Goal: Task Accomplishment & Management: Use online tool/utility

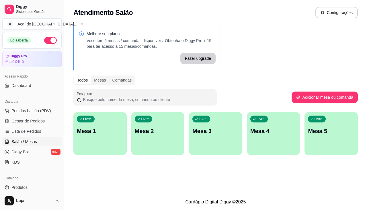
scroll to position [30, 0]
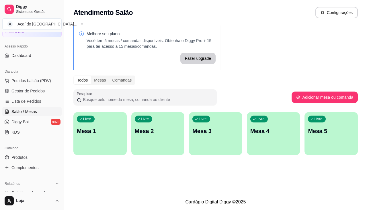
click at [97, 143] on div "Livre Mesa 1" at bounding box center [99, 130] width 53 height 36
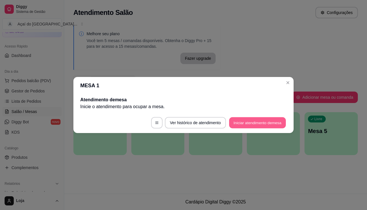
click at [256, 125] on button "Iniciar atendimento de mesa" at bounding box center [257, 123] width 57 height 11
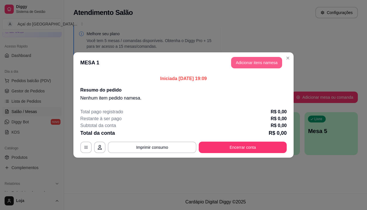
click at [251, 62] on button "Adicionar itens na mesa" at bounding box center [256, 62] width 51 height 11
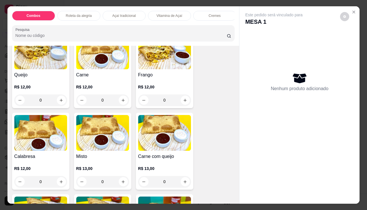
scroll to position [717, 0]
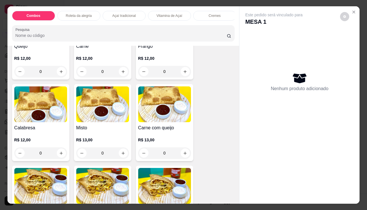
click at [122, 151] on div "0" at bounding box center [102, 153] width 53 height 11
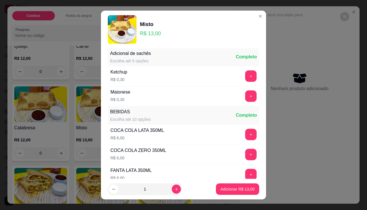
scroll to position [287, 0]
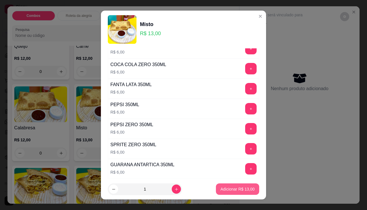
click at [235, 188] on p "Adicionar R$ 13,00" at bounding box center [237, 190] width 34 height 6
type input "1"
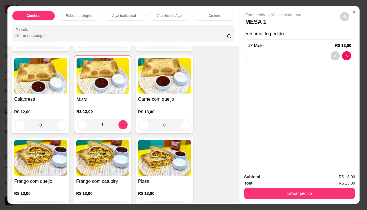
scroll to position [774, 0]
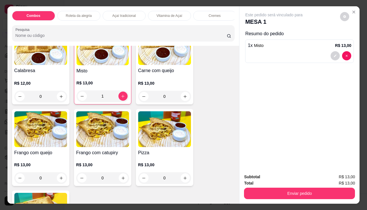
click at [183, 99] on div "0" at bounding box center [164, 96] width 53 height 11
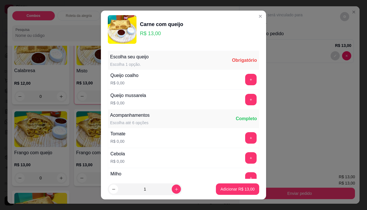
click at [240, 73] on div "Queijo coalho R$ 0,00 +" at bounding box center [183, 80] width 151 height 20
click at [245, 77] on button "+" at bounding box center [250, 79] width 11 height 11
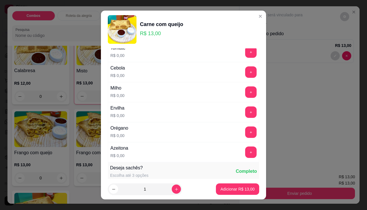
scroll to position [0, 0]
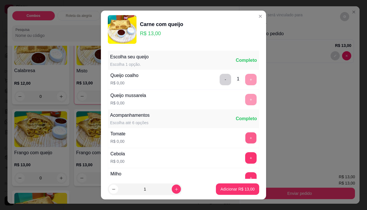
click at [245, 138] on button "+" at bounding box center [250, 137] width 11 height 11
click at [243, 153] on div "+" at bounding box center [251, 158] width 16 height 11
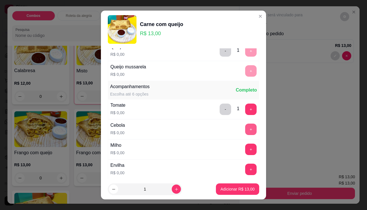
click at [245, 130] on button "+" at bounding box center [250, 129] width 11 height 11
click at [245, 149] on button "+" at bounding box center [250, 149] width 11 height 11
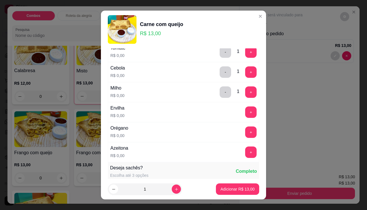
scroll to position [115, 0]
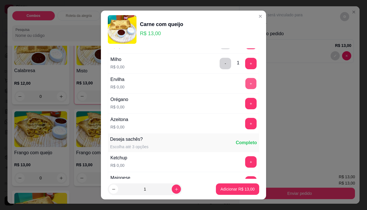
click at [244, 89] on div "+" at bounding box center [251, 83] width 16 height 11
click at [245, 121] on button "+" at bounding box center [250, 123] width 11 height 11
click at [245, 84] on button "+" at bounding box center [250, 83] width 11 height 11
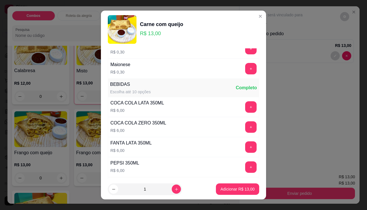
scroll to position [315, 0]
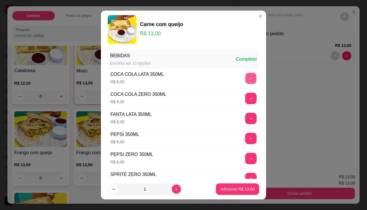
click at [245, 83] on button "+" at bounding box center [250, 78] width 11 height 11
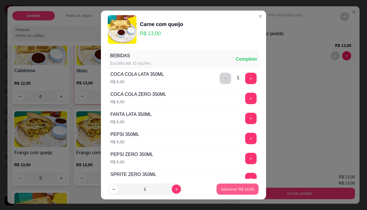
click at [226, 193] on button "Adicionar R$ 19,00" at bounding box center [237, 189] width 42 height 11
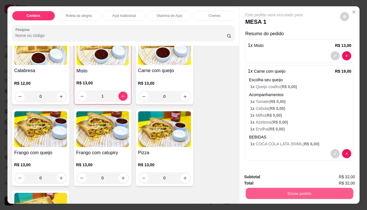
click at [278, 194] on button "Enviar pedido" at bounding box center [300, 193] width 108 height 11
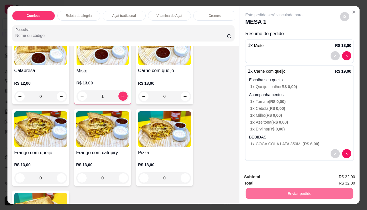
click at [305, 176] on button "Não registrar e enviar pedido" at bounding box center [281, 177] width 60 height 11
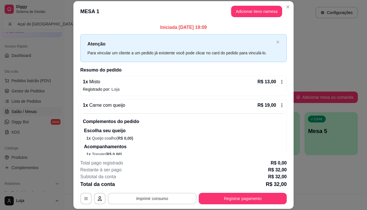
click at [153, 201] on button "Imprimir consumo" at bounding box center [152, 198] width 89 height 11
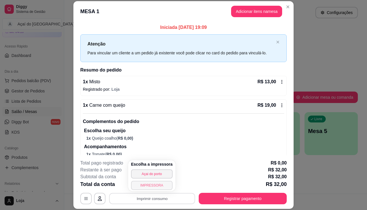
click at [163, 184] on button "IMPRESSORA" at bounding box center [152, 185] width 42 height 9
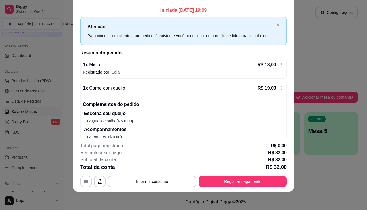
scroll to position [0, 0]
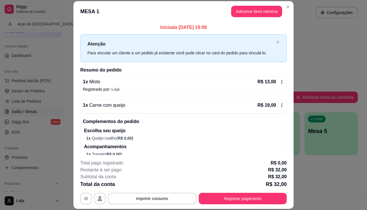
click at [251, 11] on button "Adicionar itens na mesa" at bounding box center [256, 11] width 51 height 11
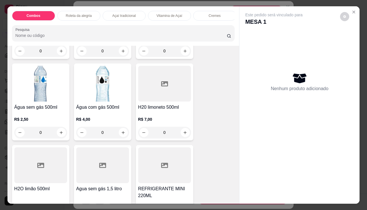
scroll to position [1691, 0]
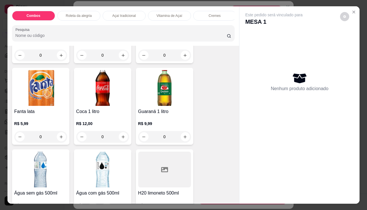
click at [105, 100] on img at bounding box center [102, 88] width 53 height 36
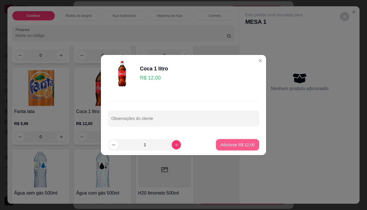
click at [225, 148] on button "Adicionar R$ 12,00" at bounding box center [237, 144] width 43 height 11
type input "1"
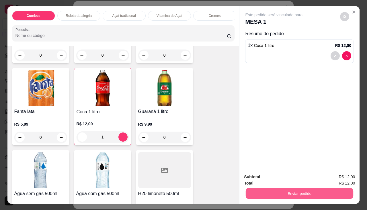
click at [254, 193] on button "Enviar pedido" at bounding box center [300, 193] width 108 height 11
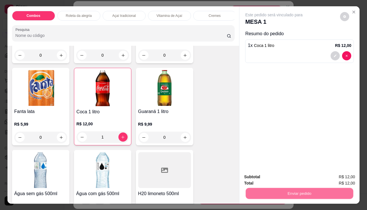
click at [258, 180] on button "Não registrar e enviar pedido" at bounding box center [281, 177] width 60 height 11
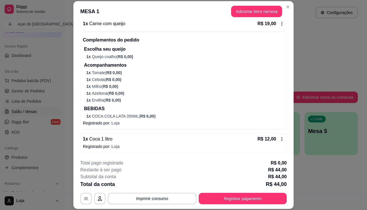
scroll to position [17, 0]
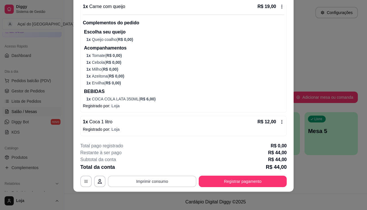
click at [164, 185] on button "Imprimir consumo" at bounding box center [152, 181] width 89 height 11
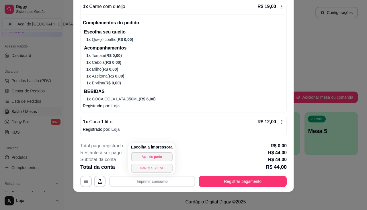
click at [162, 171] on button "IMPRESSORA" at bounding box center [152, 168] width 42 height 9
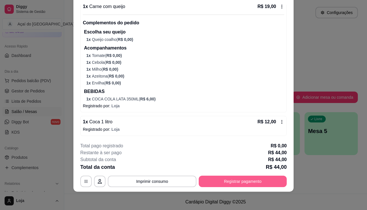
click at [212, 178] on button "Registrar pagamento" at bounding box center [243, 181] width 88 height 11
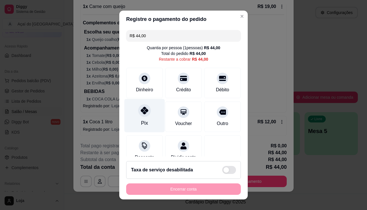
click at [138, 109] on div at bounding box center [144, 110] width 13 height 13
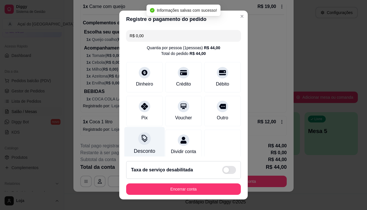
type input "R$ 0,00"
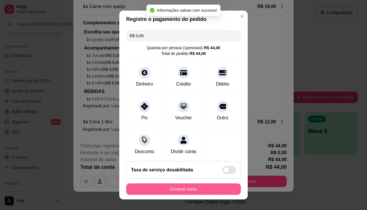
click at [154, 194] on button "Encerrar conta" at bounding box center [183, 189] width 115 height 11
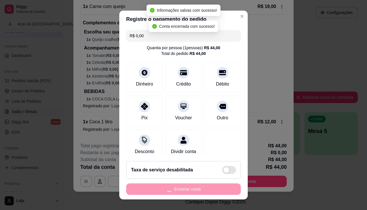
scroll to position [0, 0]
